Goal: Navigation & Orientation: Find specific page/section

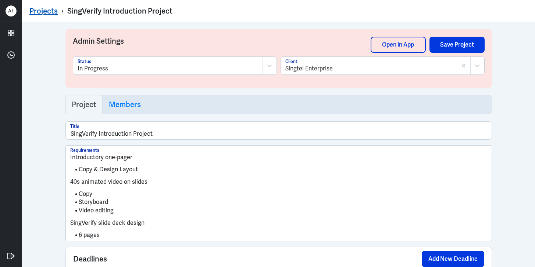
click at [49, 12] on link "Projects" at bounding box center [43, 11] width 28 height 10
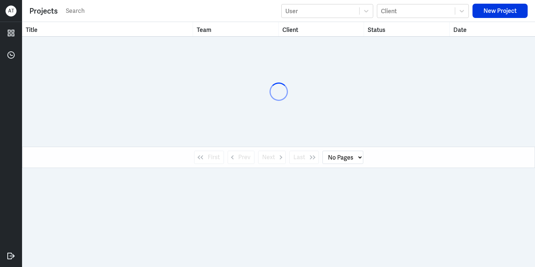
click at [88, 14] on input "text" at bounding box center [171, 11] width 212 height 11
select select "1"
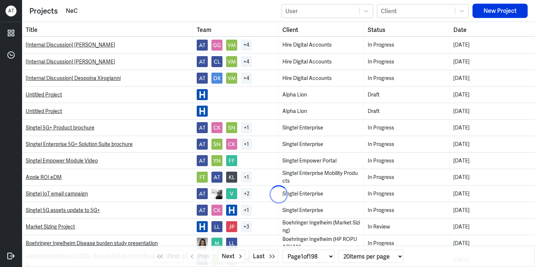
click at [72, 10] on input "NeC" at bounding box center [171, 11] width 212 height 11
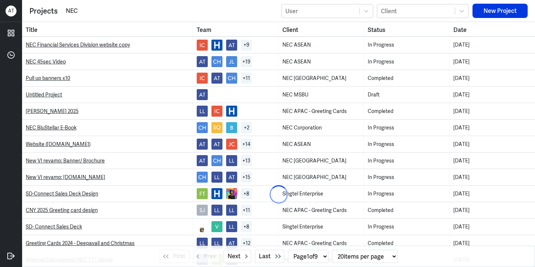
type input "NEC"
click at [86, 42] on link "NEC Financial Services Division website copy" at bounding box center [78, 45] width 104 height 7
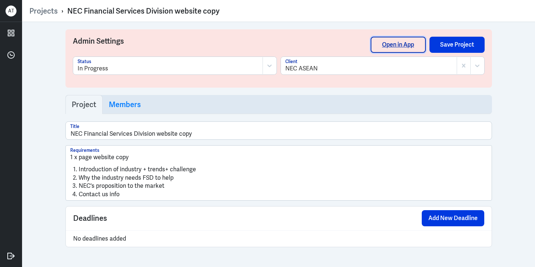
click at [403, 42] on link "Open in App" at bounding box center [397, 45] width 55 height 16
click at [39, 7] on link "Projects" at bounding box center [43, 11] width 28 height 10
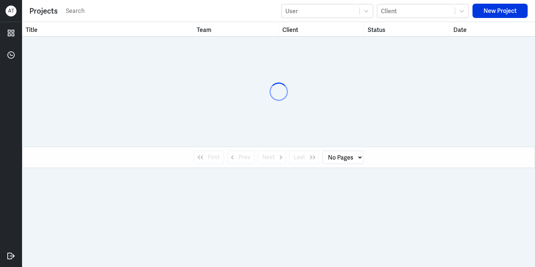
select select "1"
